Goal: Navigation & Orientation: Find specific page/section

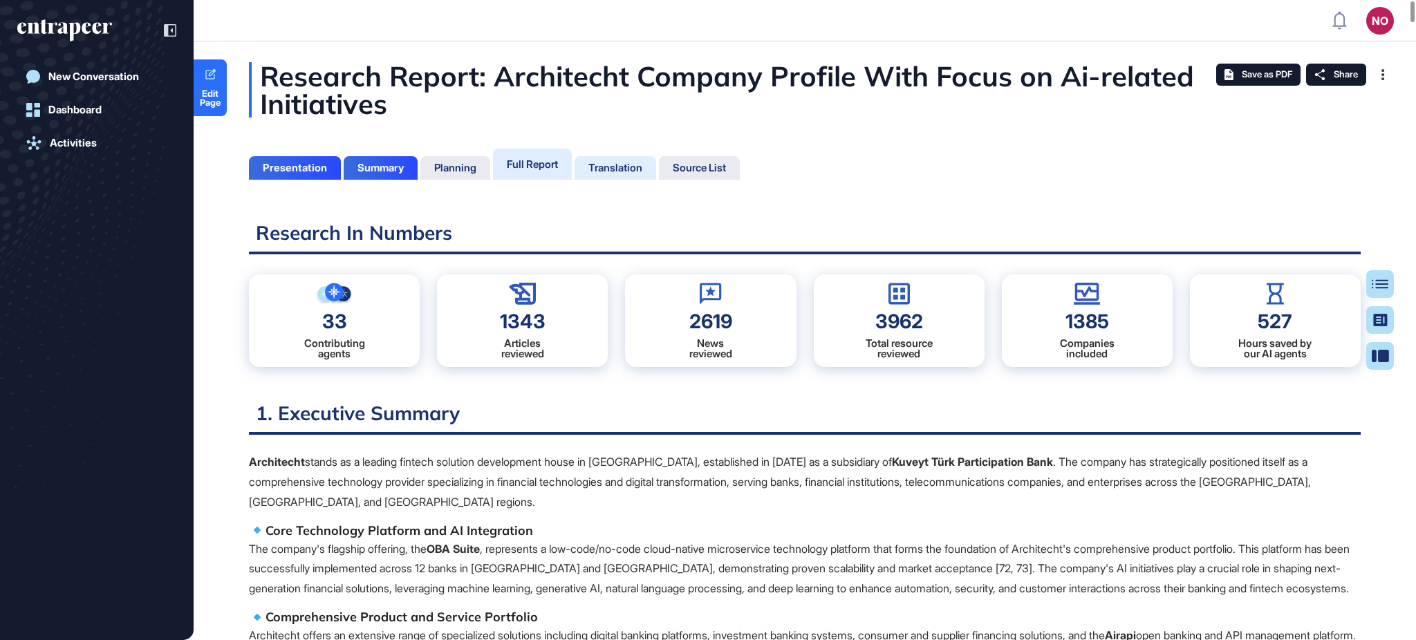
click at [621, 167] on div "Translation" at bounding box center [615, 168] width 54 height 12
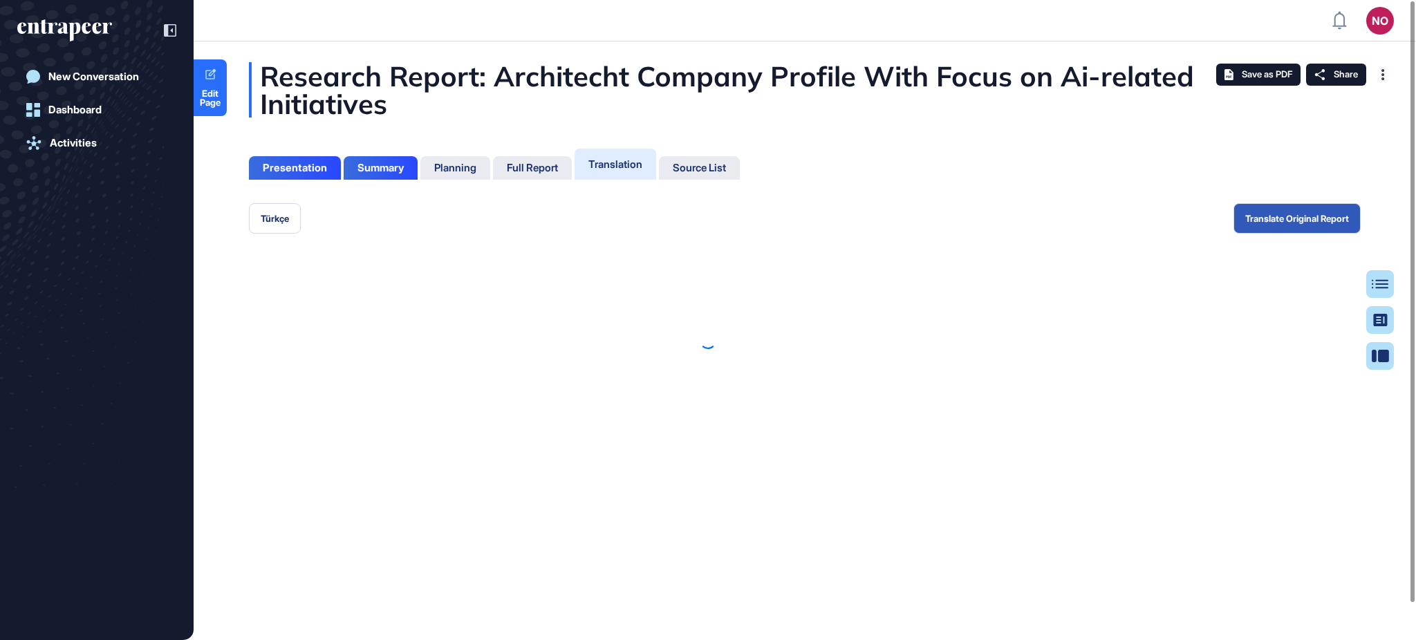
scroll to position [572, 3]
click at [539, 169] on div at bounding box center [708, 340] width 1416 height 599
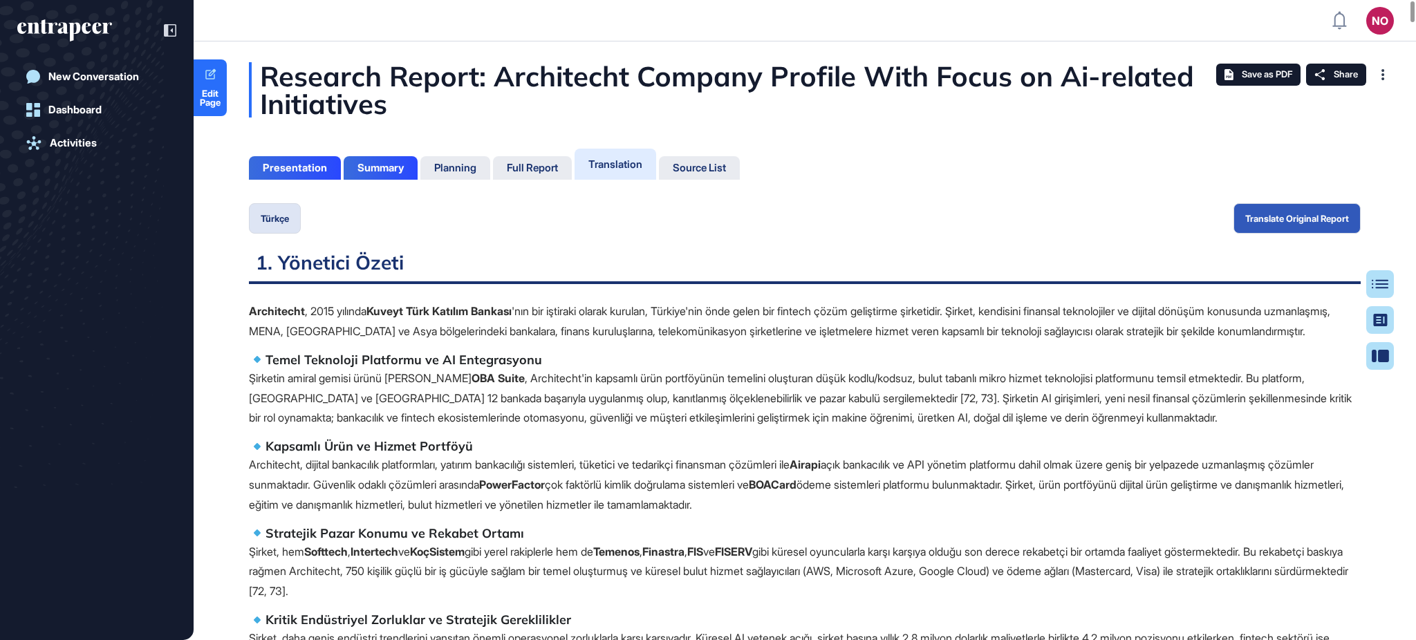
click at [620, 162] on div "Translation" at bounding box center [615, 164] width 54 height 13
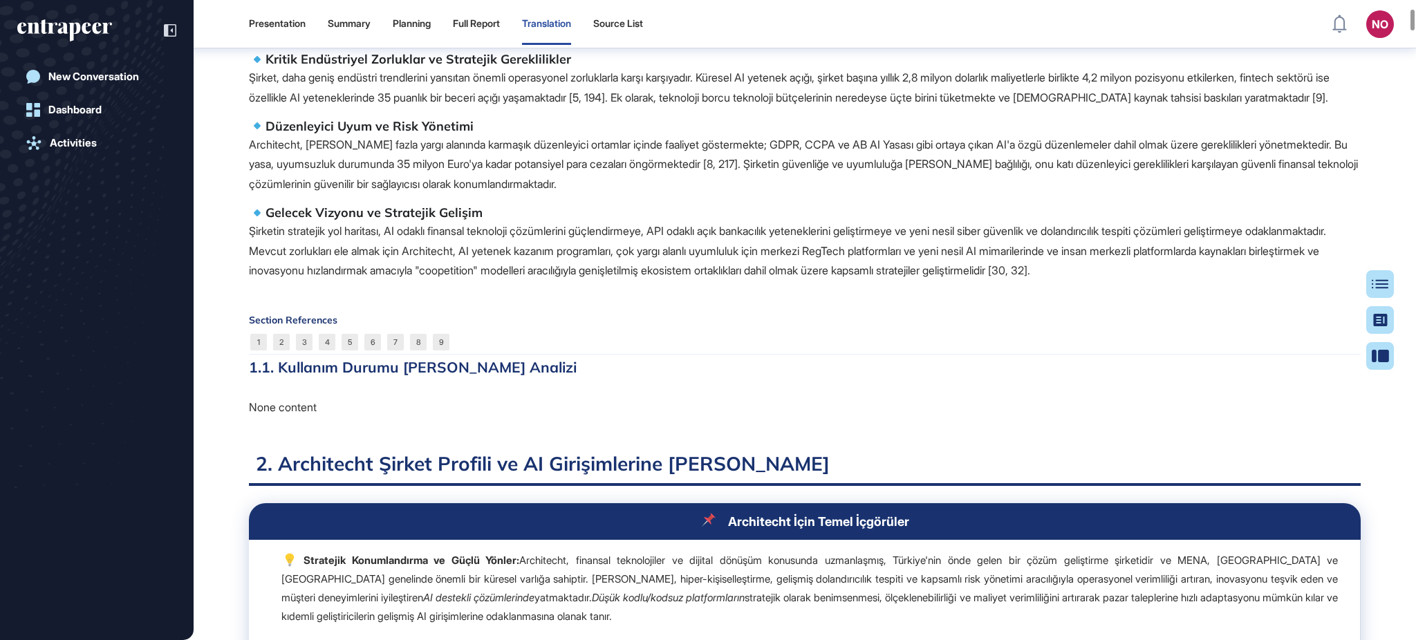
scroll to position [0, 0]
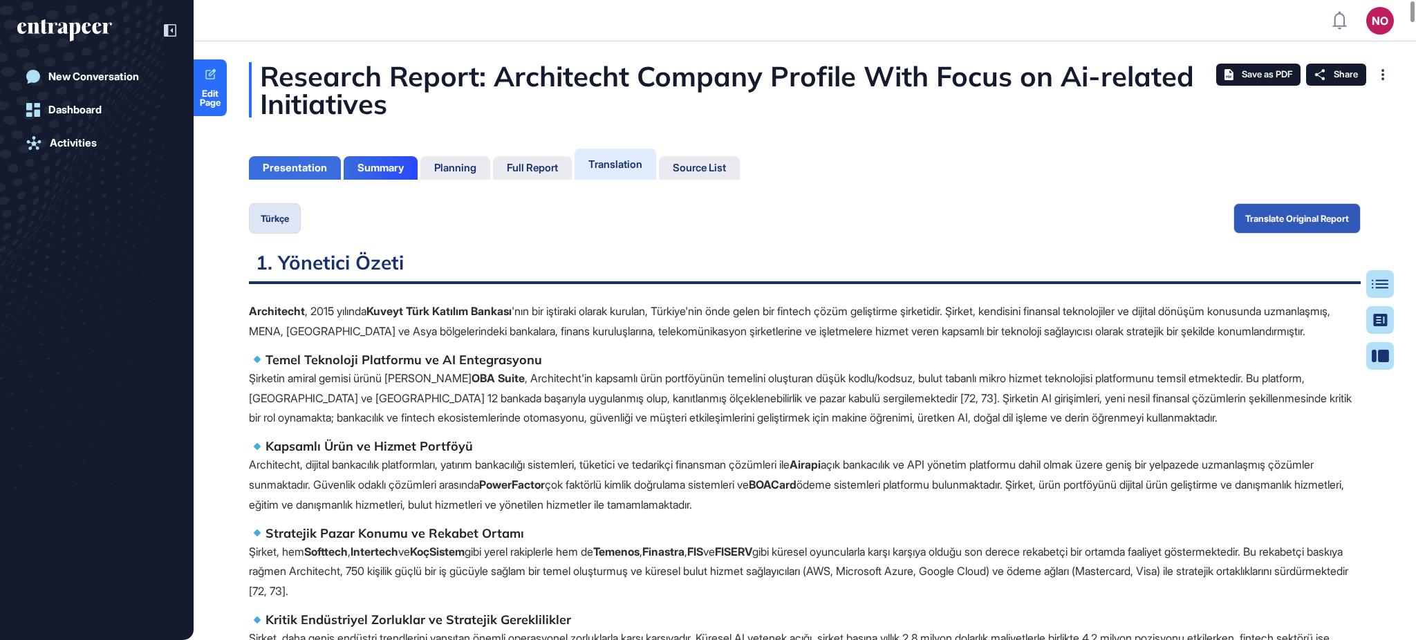
click at [315, 174] on div "Presentation" at bounding box center [295, 168] width 64 height 12
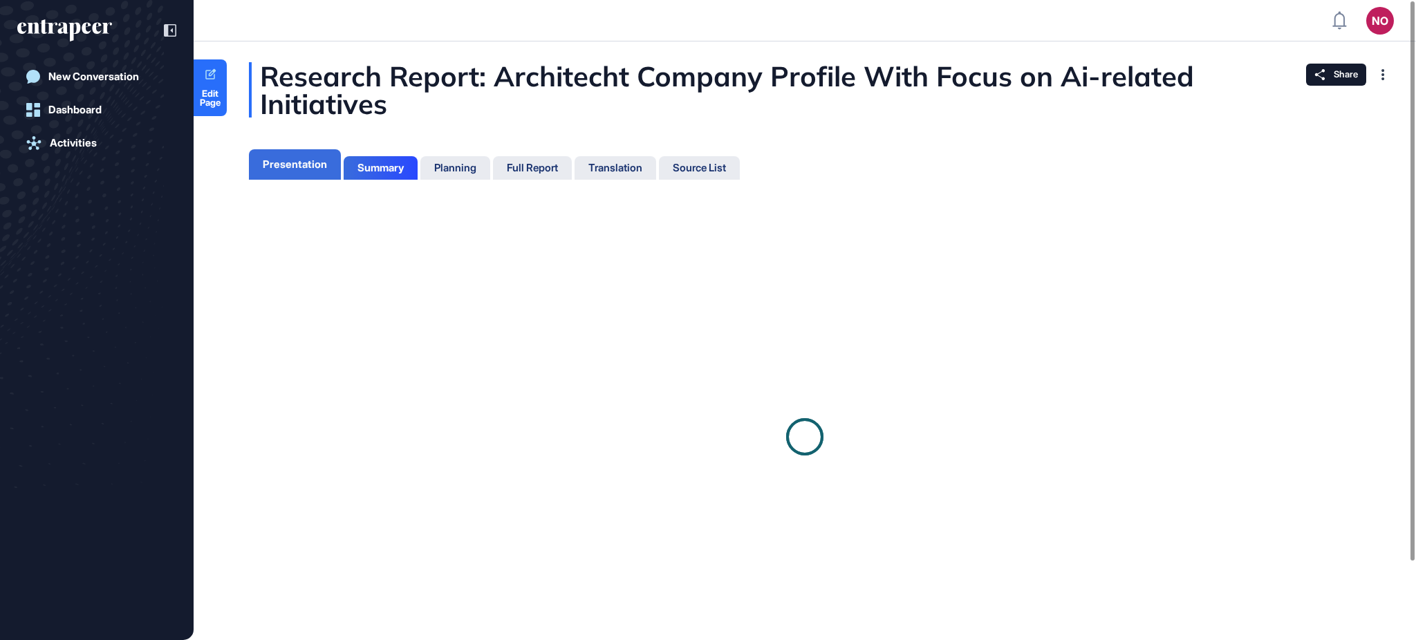
scroll to position [6, 1]
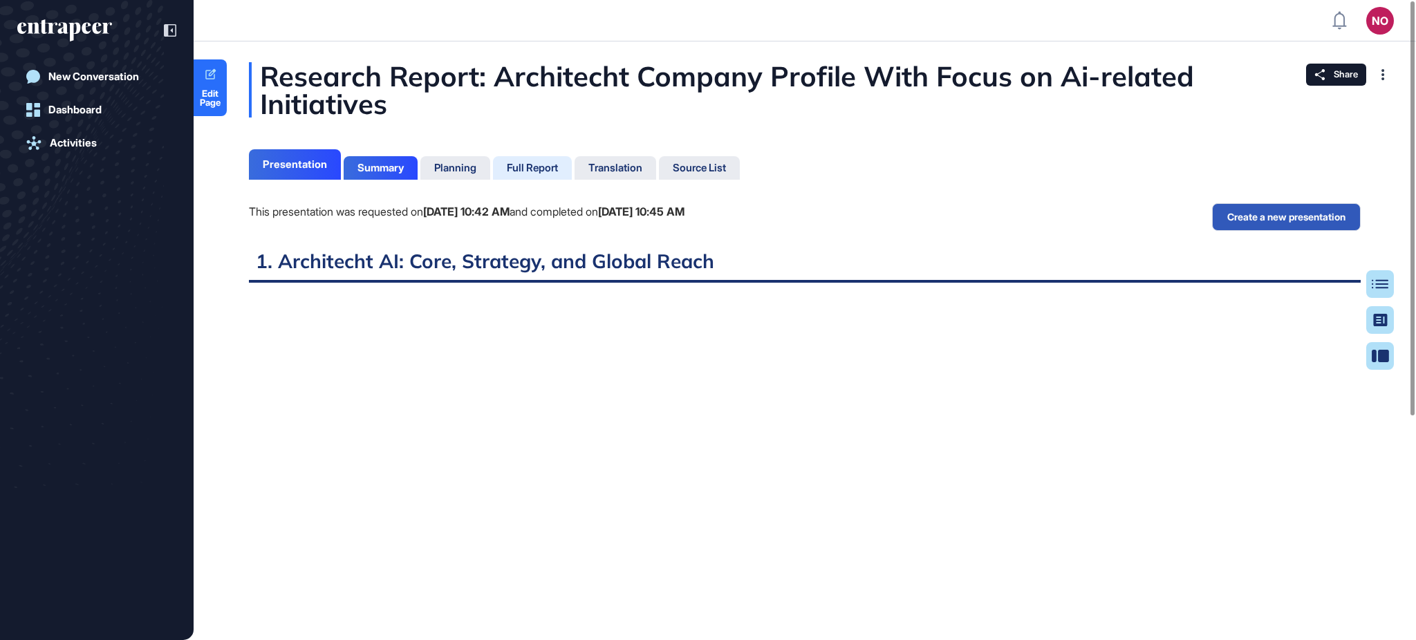
scroll to position [572, 3]
click at [553, 166] on div "Full Report" at bounding box center [532, 168] width 51 height 12
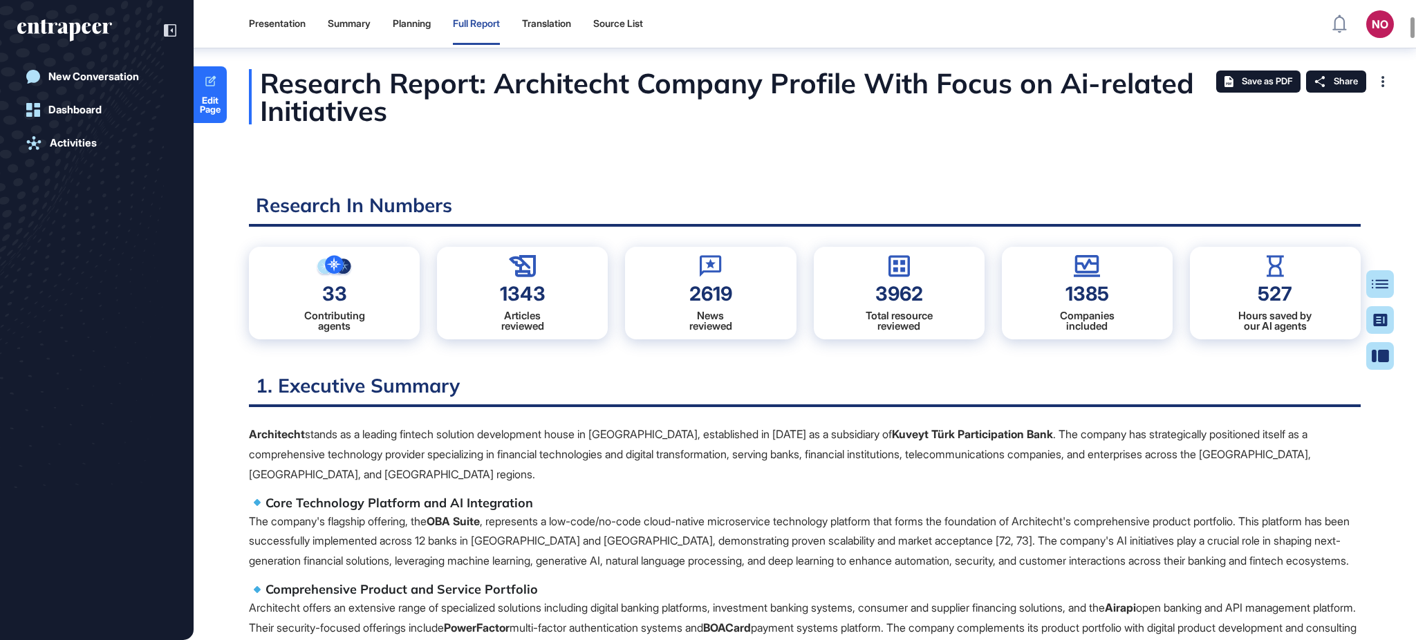
scroll to position [757, 0]
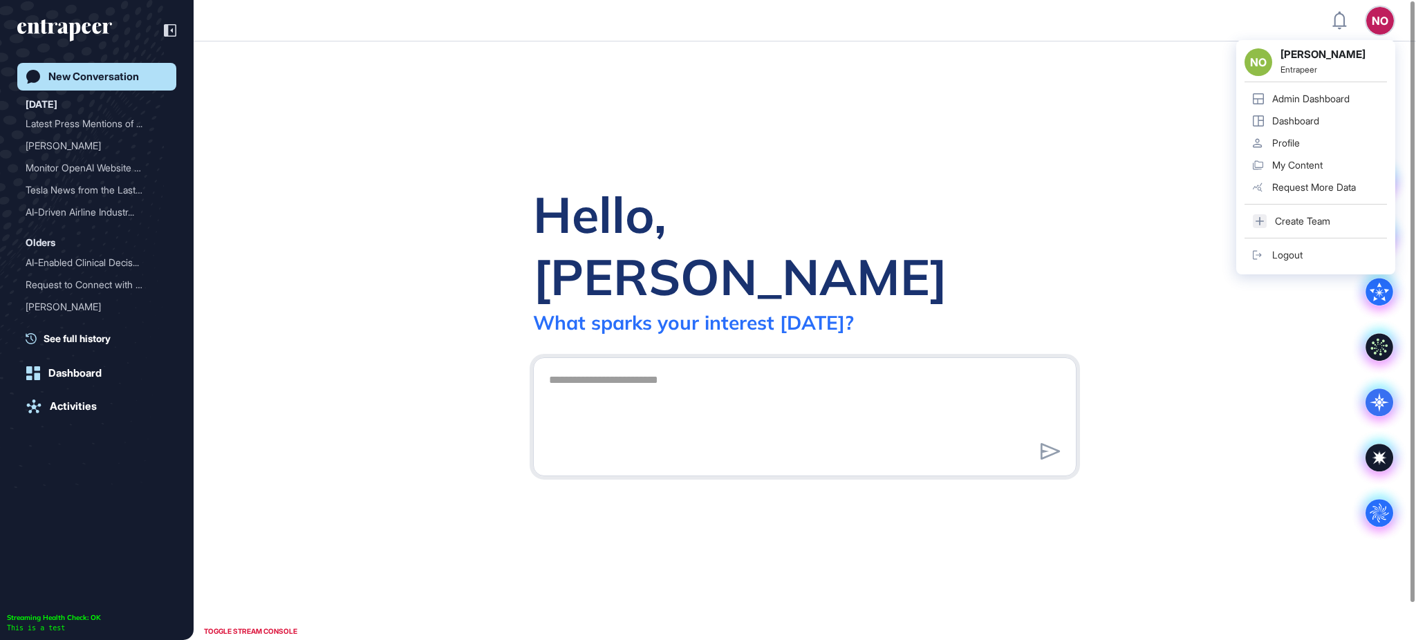
click at [1333, 94] on div "Admin Dashboard" at bounding box center [1310, 98] width 77 height 11
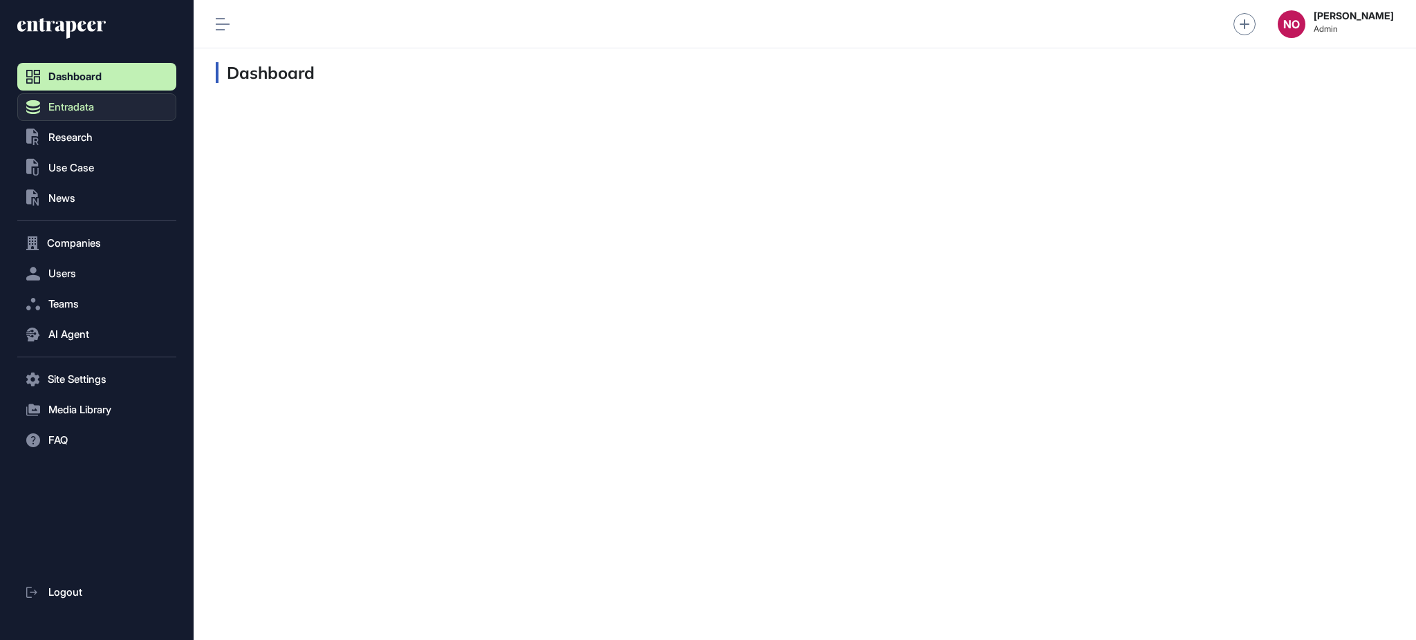
scroll to position [1, 1]
click at [53, 102] on span "Entradata" at bounding box center [71, 107] width 46 height 11
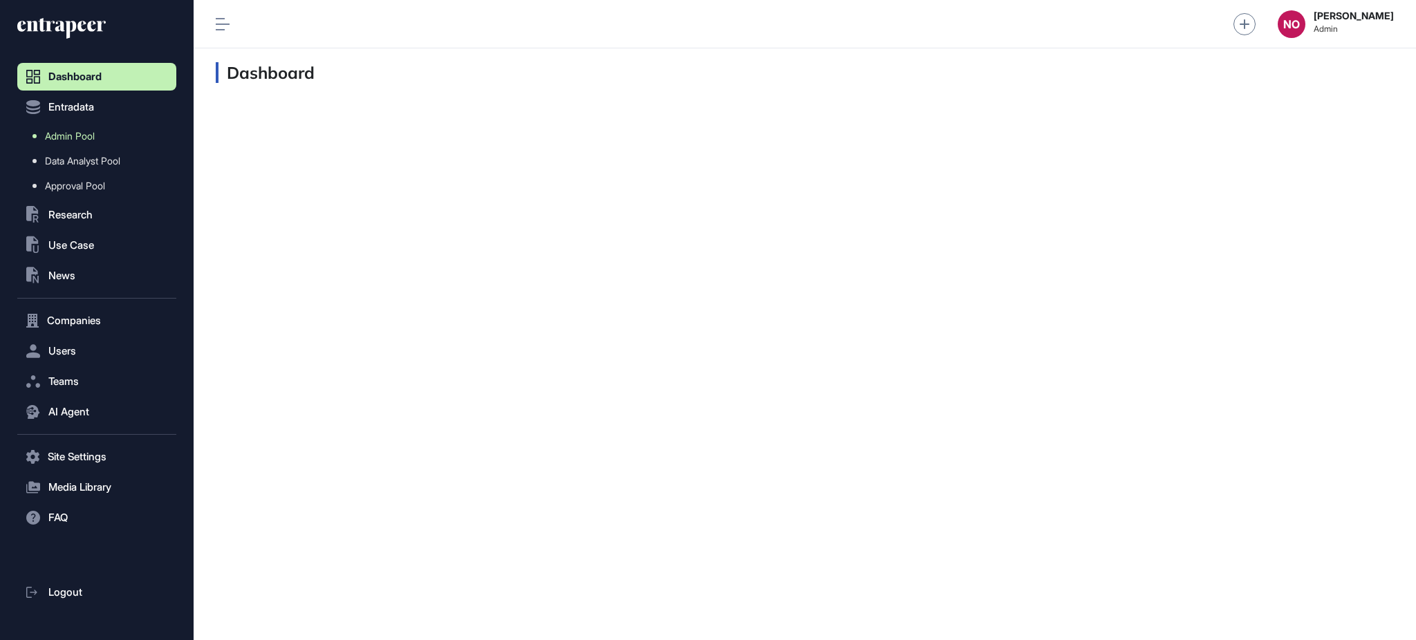
click at [78, 136] on span "Admin Pool" at bounding box center [70, 136] width 50 height 11
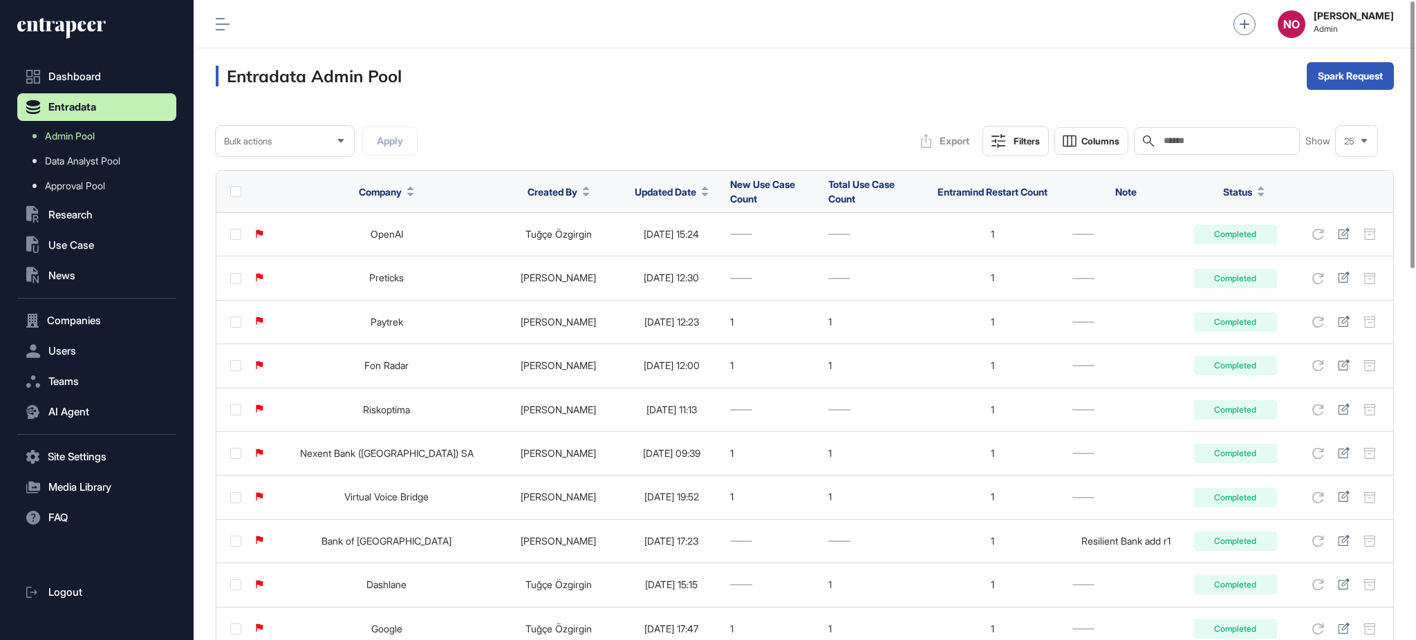
click at [702, 193] on icon at bounding box center [705, 194] width 7 height 3
click at [650, 244] on span "Sort Descending" at bounding box center [643, 250] width 55 height 12
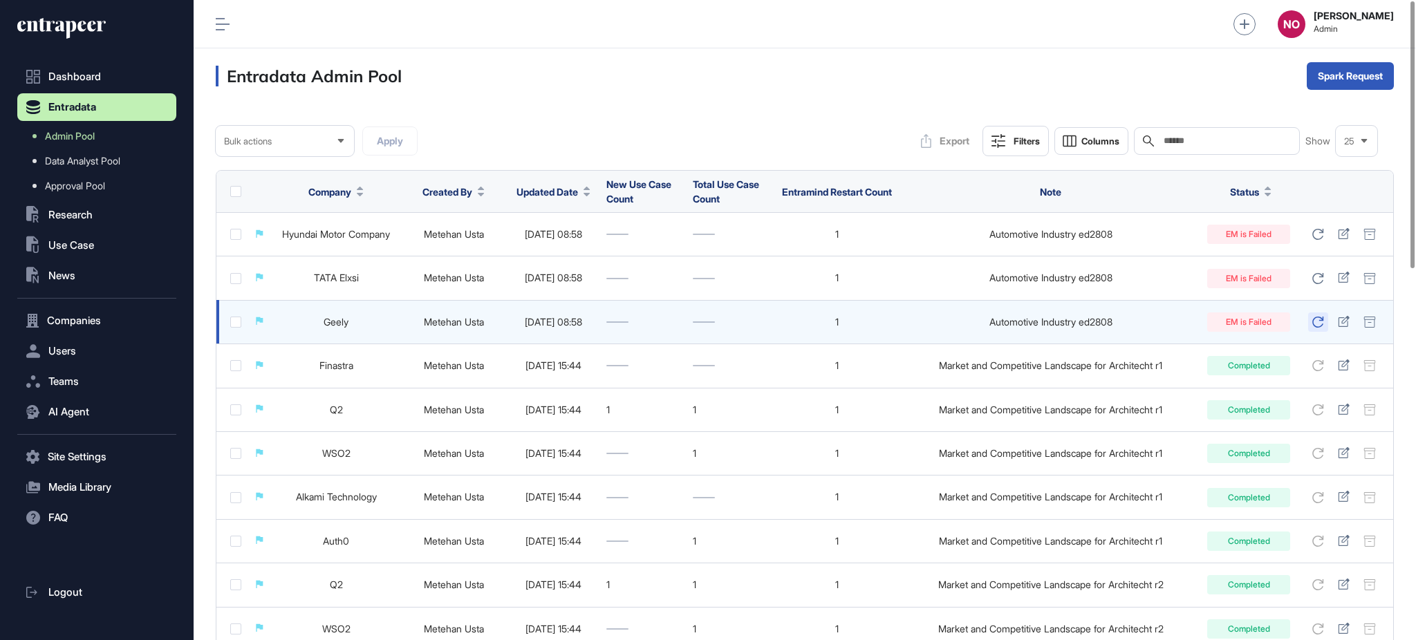
click at [1312, 319] on icon at bounding box center [1318, 322] width 12 height 11
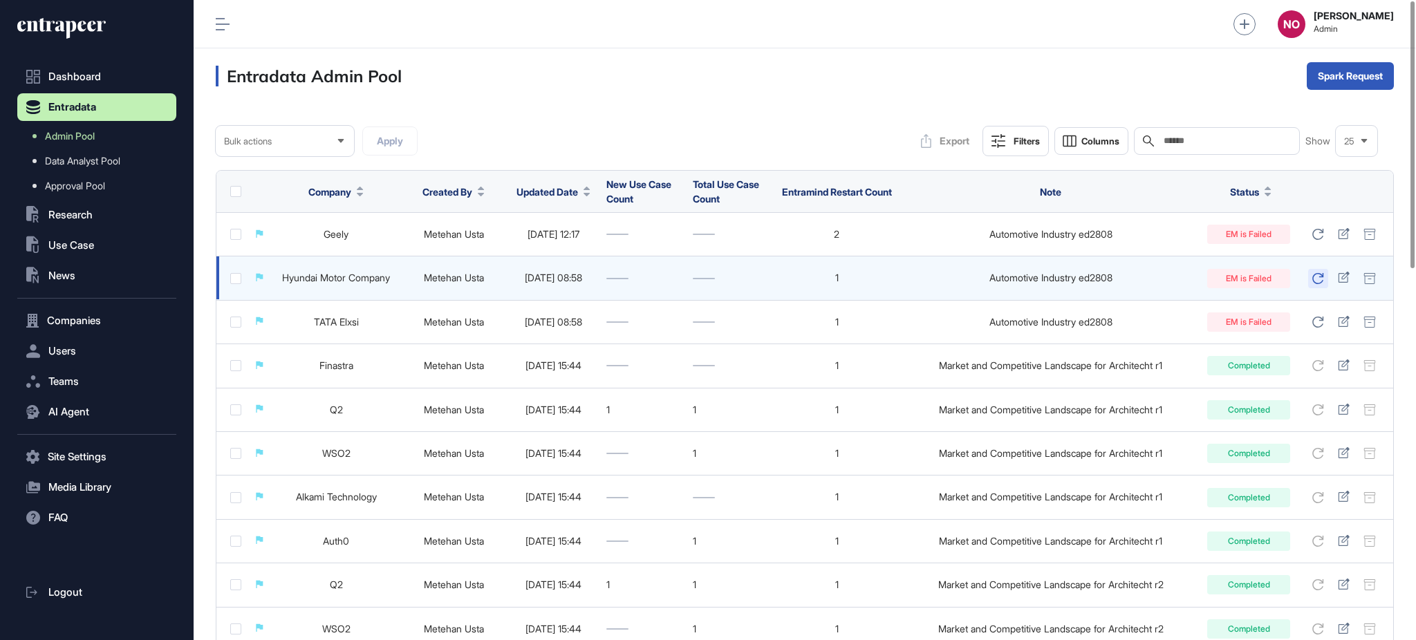
click at [1320, 275] on icon at bounding box center [1318, 278] width 12 height 11
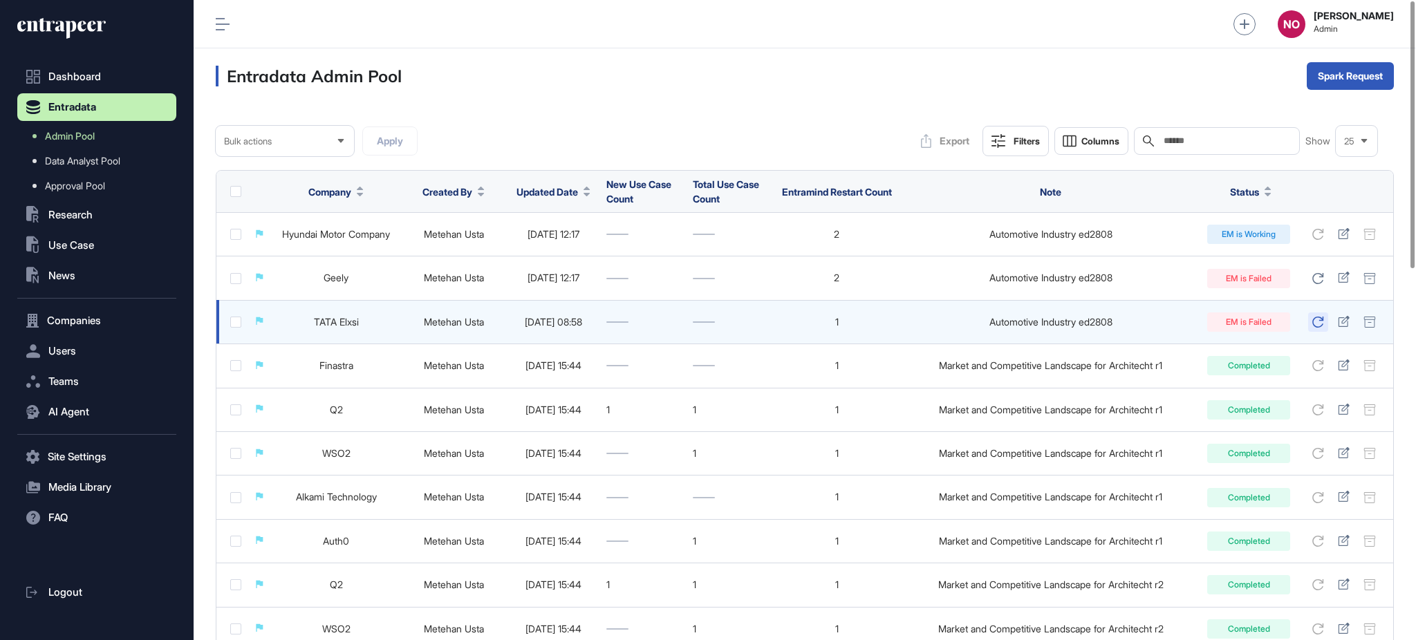
click at [1313, 322] on icon at bounding box center [1318, 322] width 12 height 11
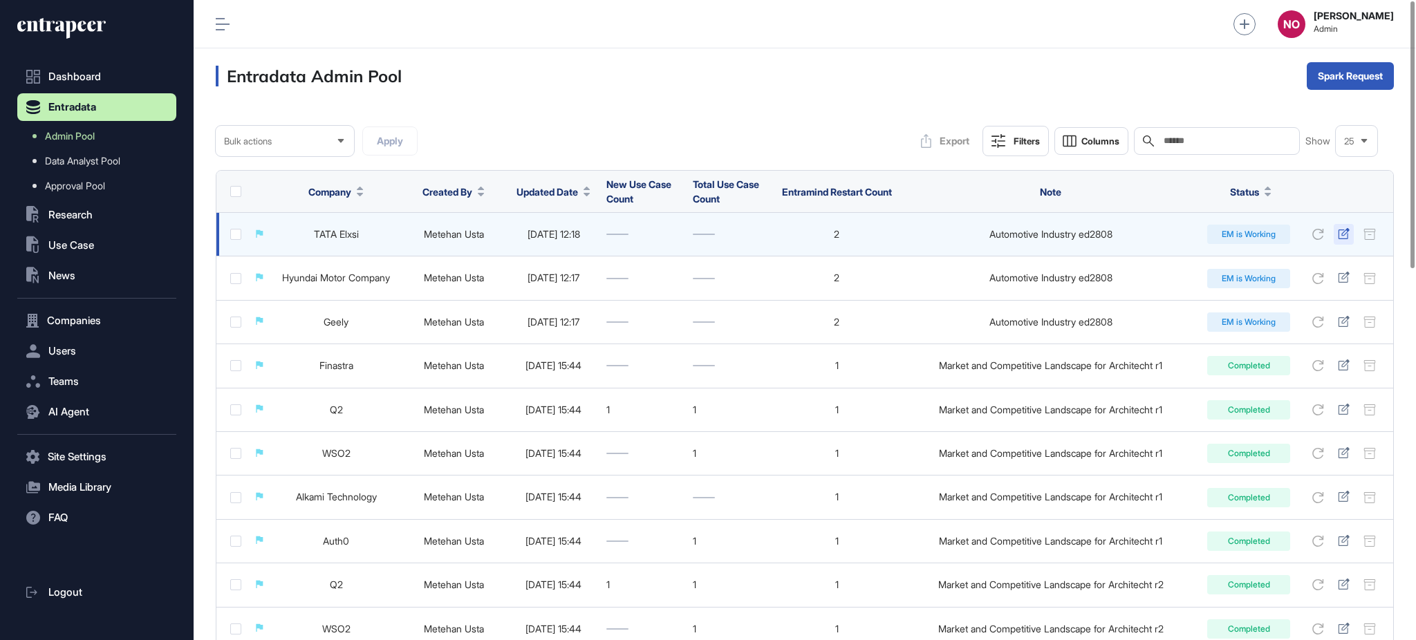
click at [1349, 237] on div at bounding box center [1343, 234] width 20 height 21
click at [1341, 231] on icon at bounding box center [1344, 233] width 12 height 11
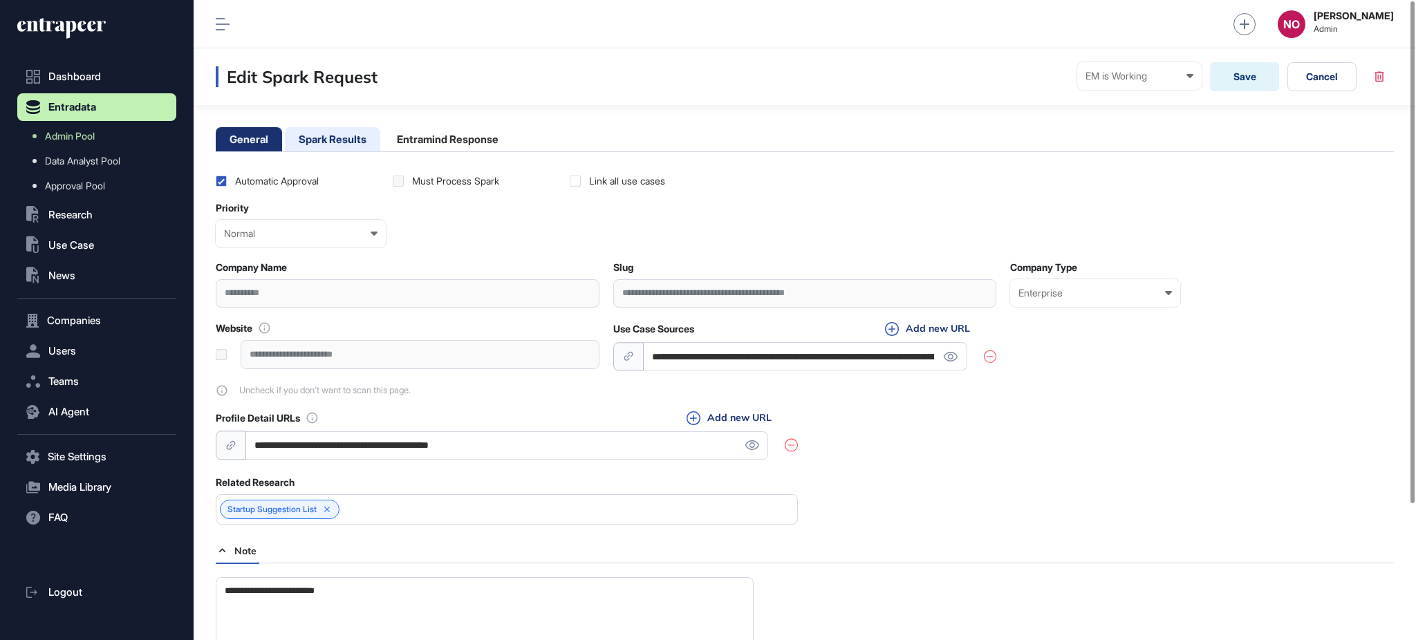
click at [350, 141] on li "Spark Results" at bounding box center [332, 139] width 95 height 24
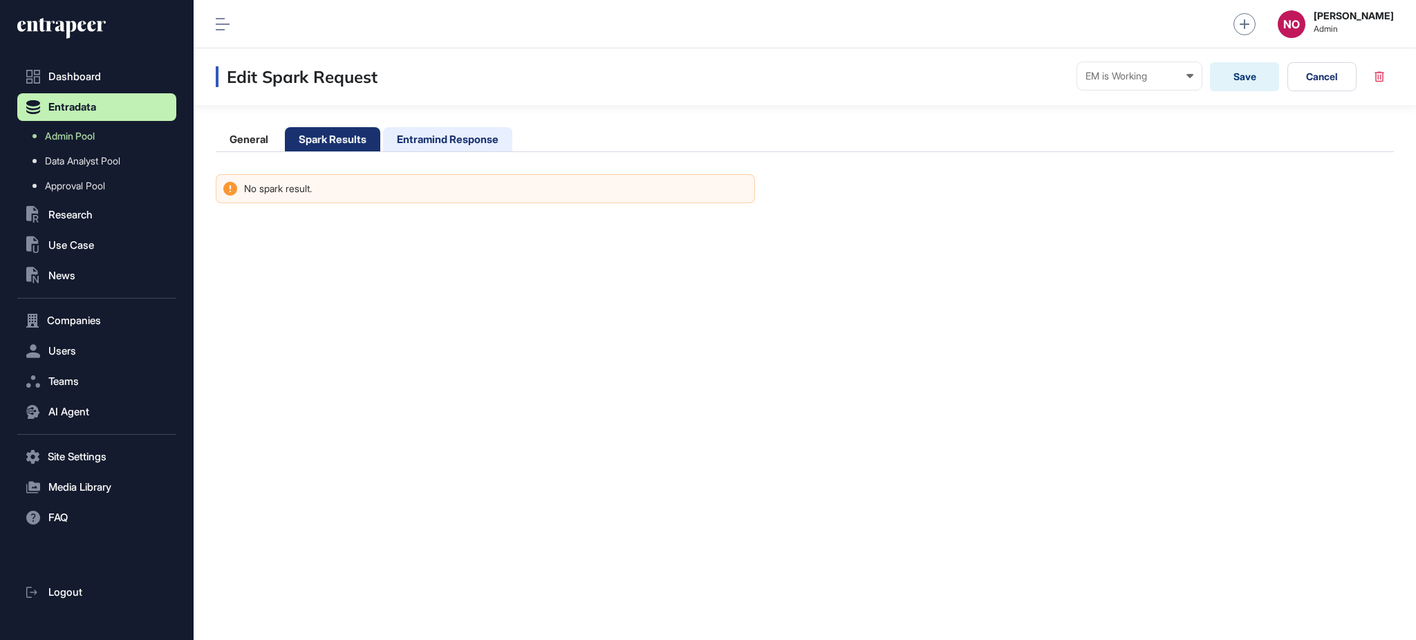
click at [448, 140] on li "Entramind Response" at bounding box center [447, 139] width 129 height 24
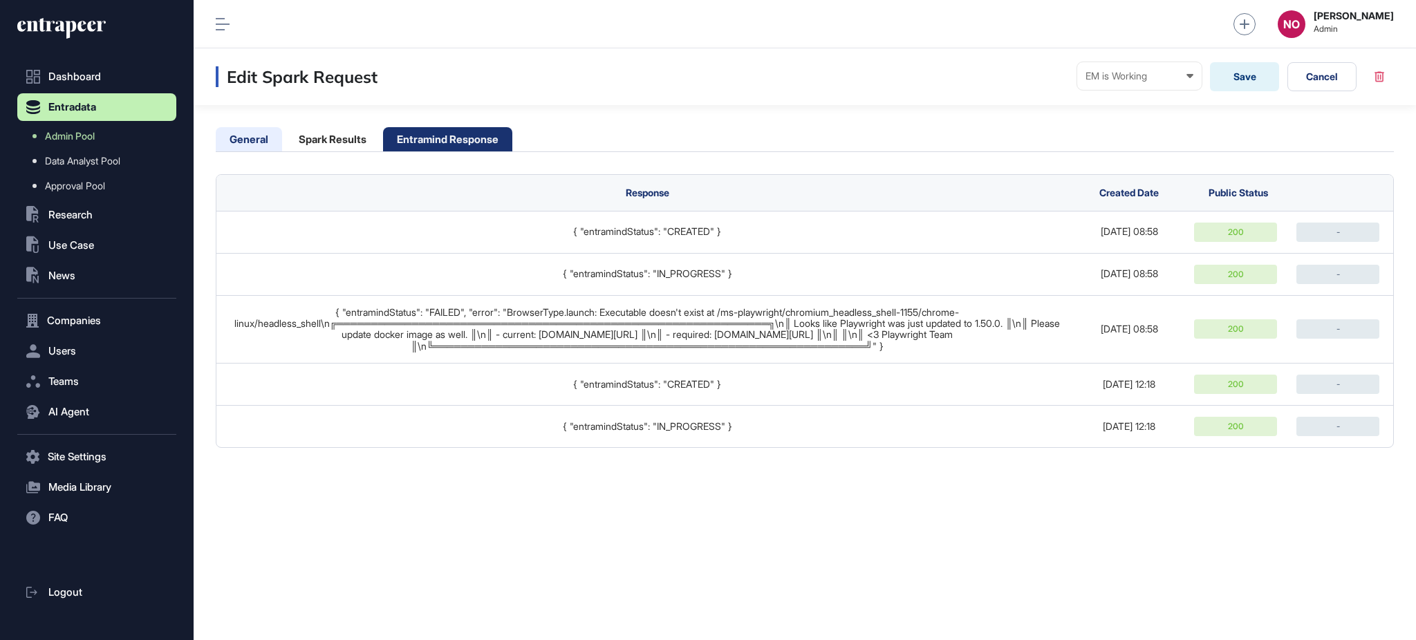
click at [263, 144] on li "General" at bounding box center [249, 139] width 66 height 24
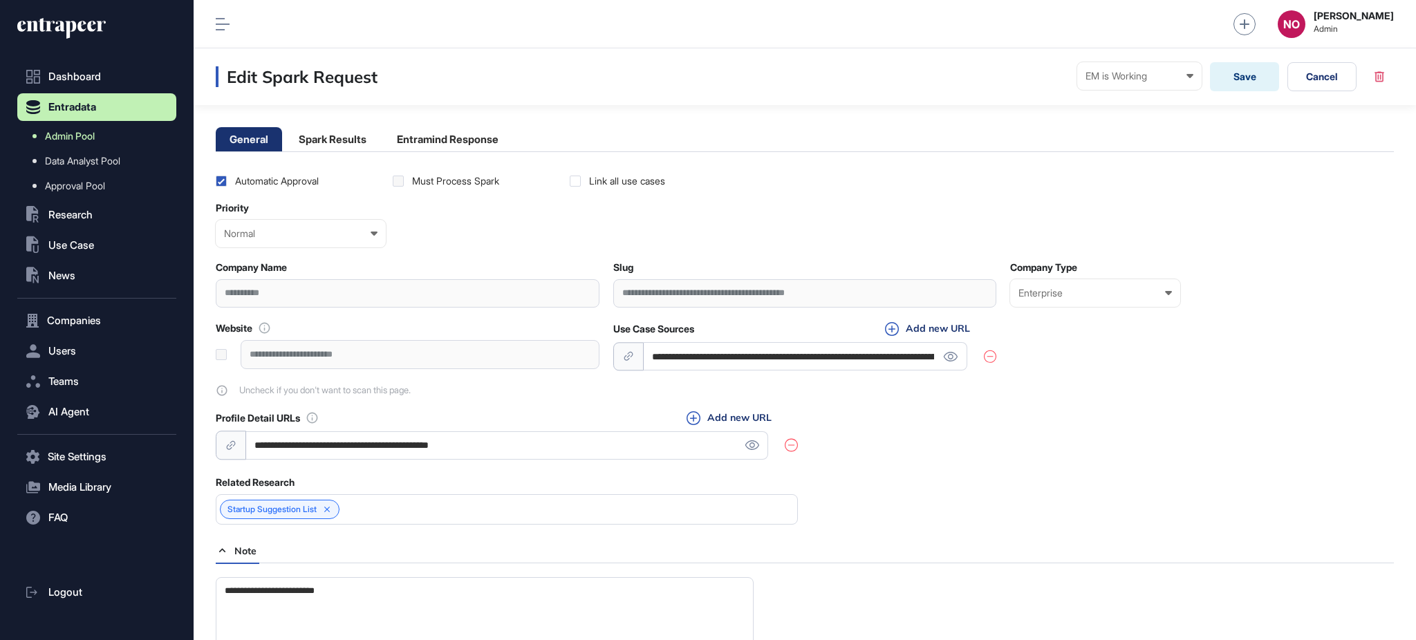
click at [100, 141] on link "Admin Pool" at bounding box center [100, 136] width 152 height 25
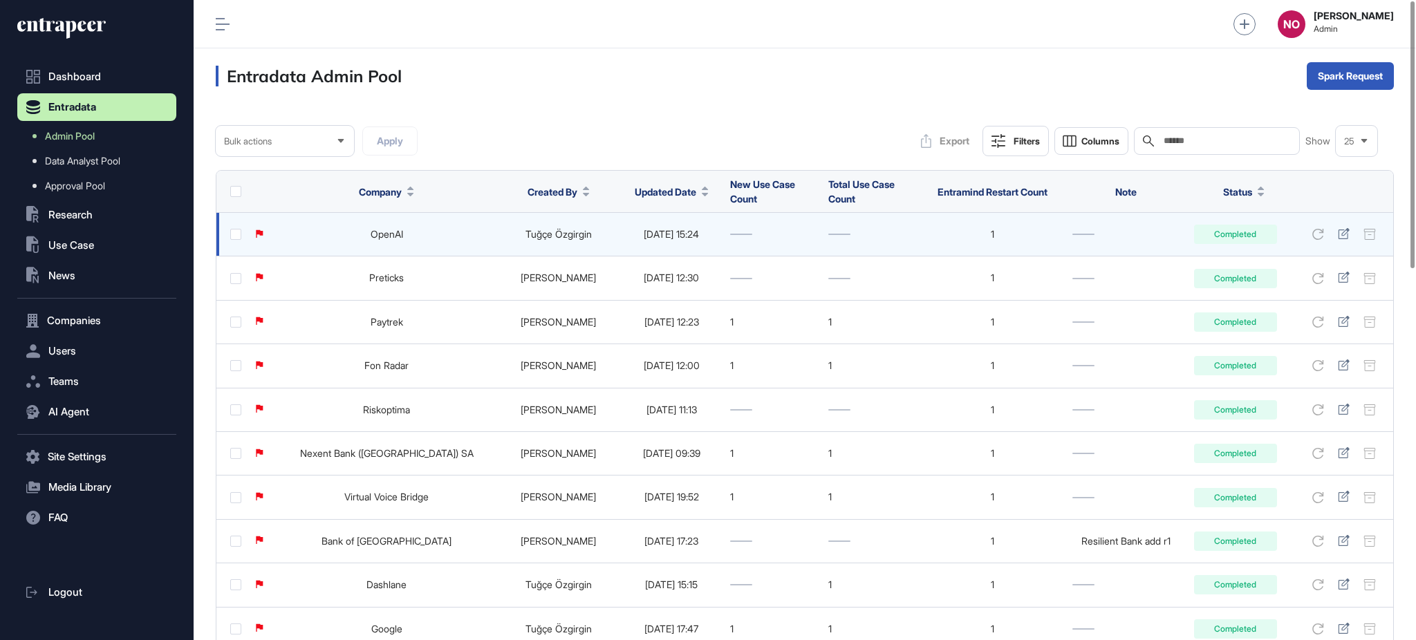
drag, startPoint x: 653, startPoint y: 194, endPoint x: 662, endPoint y: 235, distance: 42.4
click at [653, 194] on button "Updated Date" at bounding box center [672, 192] width 74 height 15
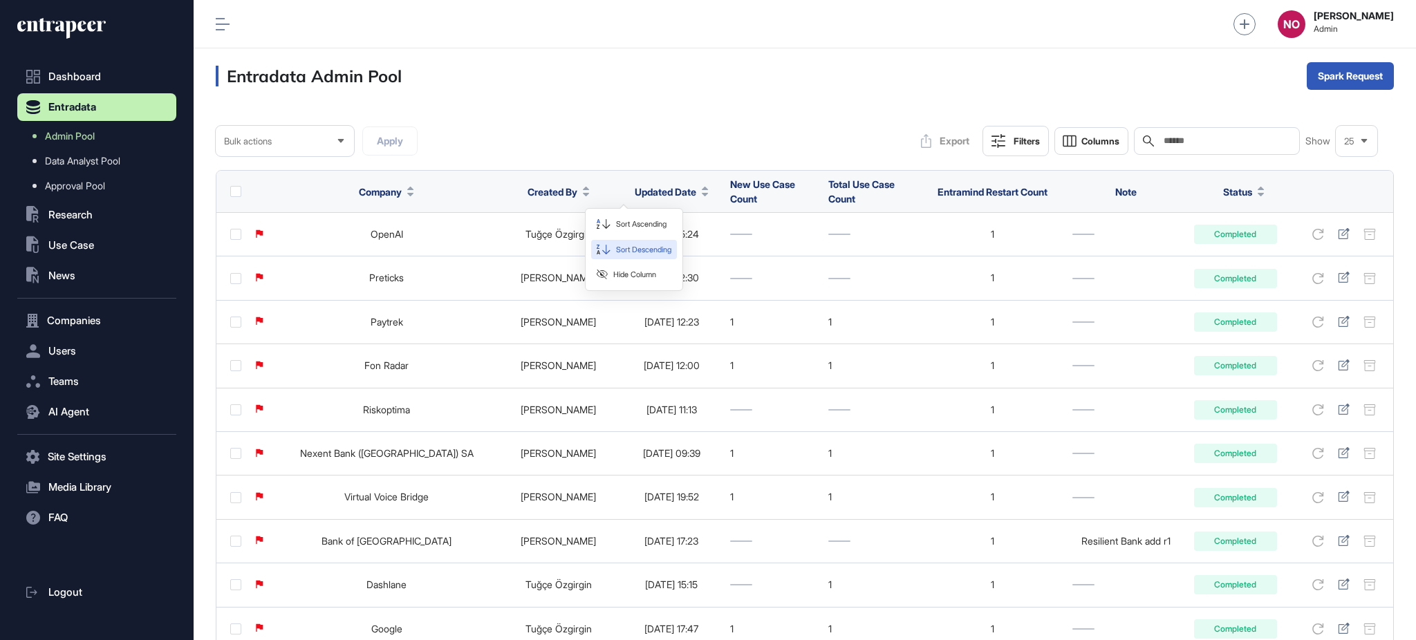
click at [650, 252] on span "Sort Descending" at bounding box center [643, 250] width 55 height 12
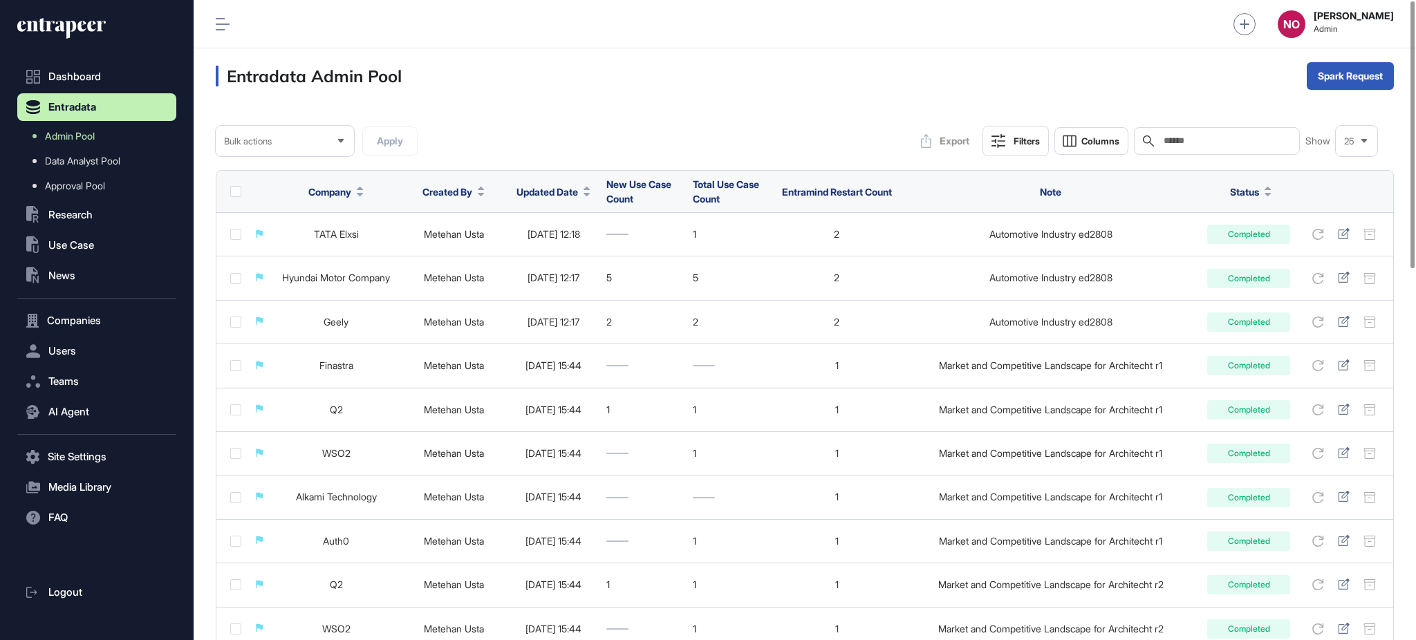
click at [648, 128] on div "Bulk actions Apply Export Filters Columns Search Show 25" at bounding box center [805, 141] width 1178 height 30
